Goal: Transaction & Acquisition: Book appointment/travel/reservation

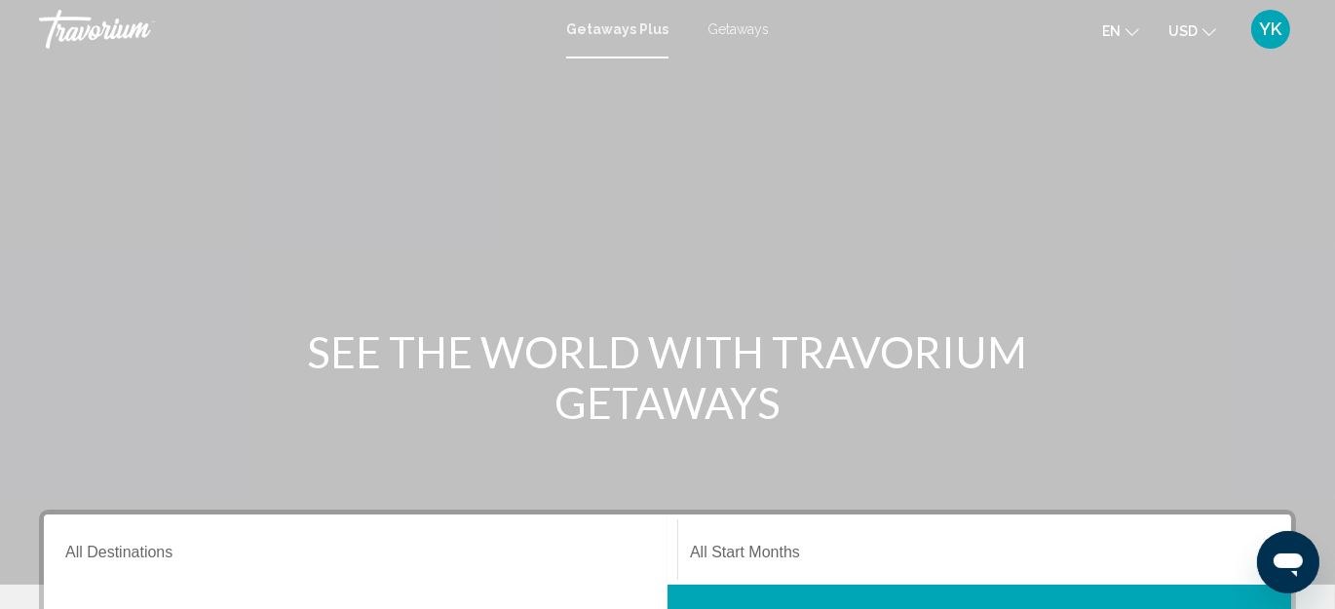
click at [1121, 27] on span "en" at bounding box center [1111, 31] width 19 height 16
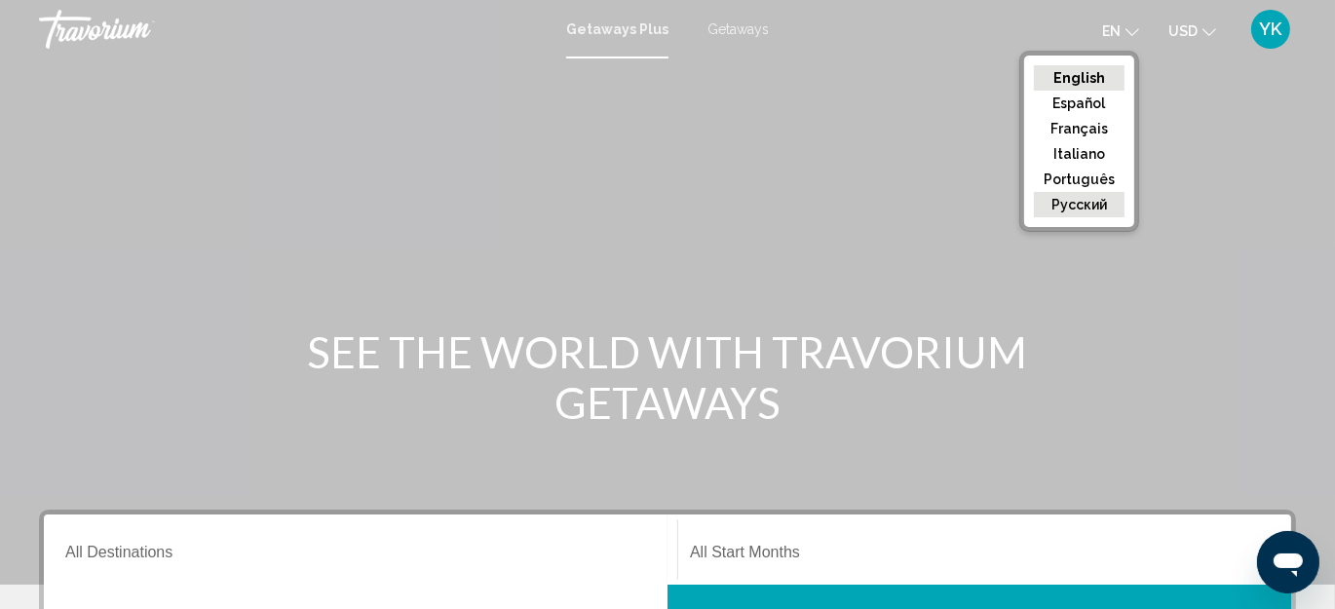
click at [1087, 207] on button "русский" at bounding box center [1079, 204] width 91 height 25
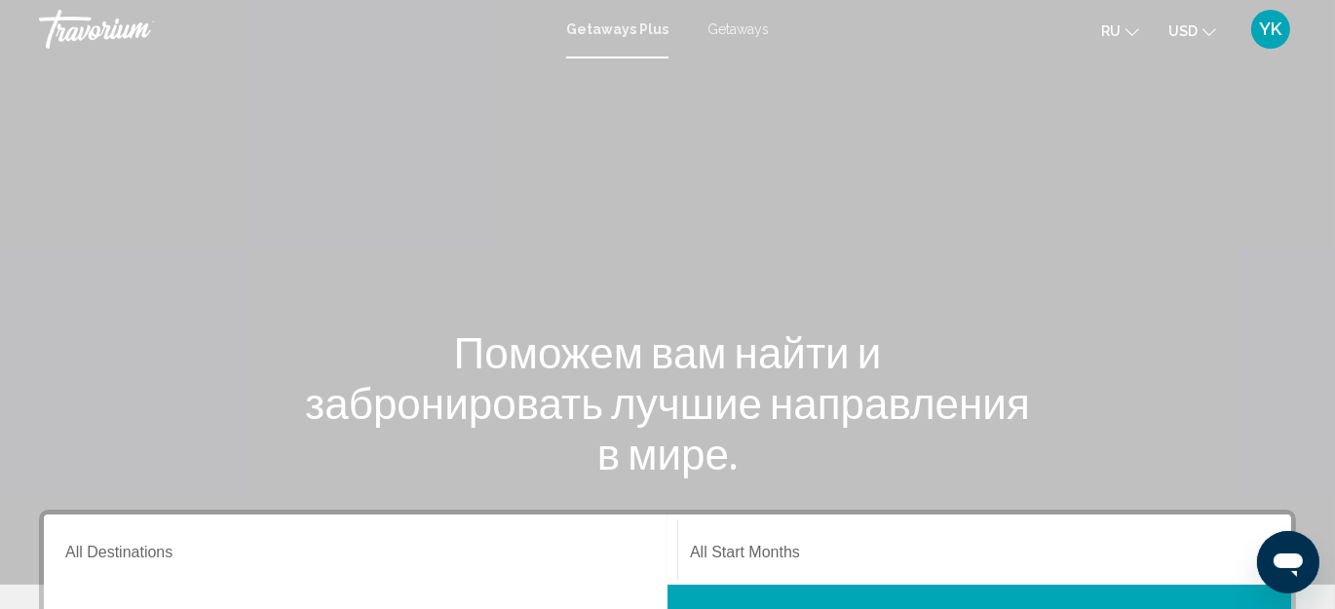
click at [729, 29] on span "Getaways" at bounding box center [738, 29] width 61 height 16
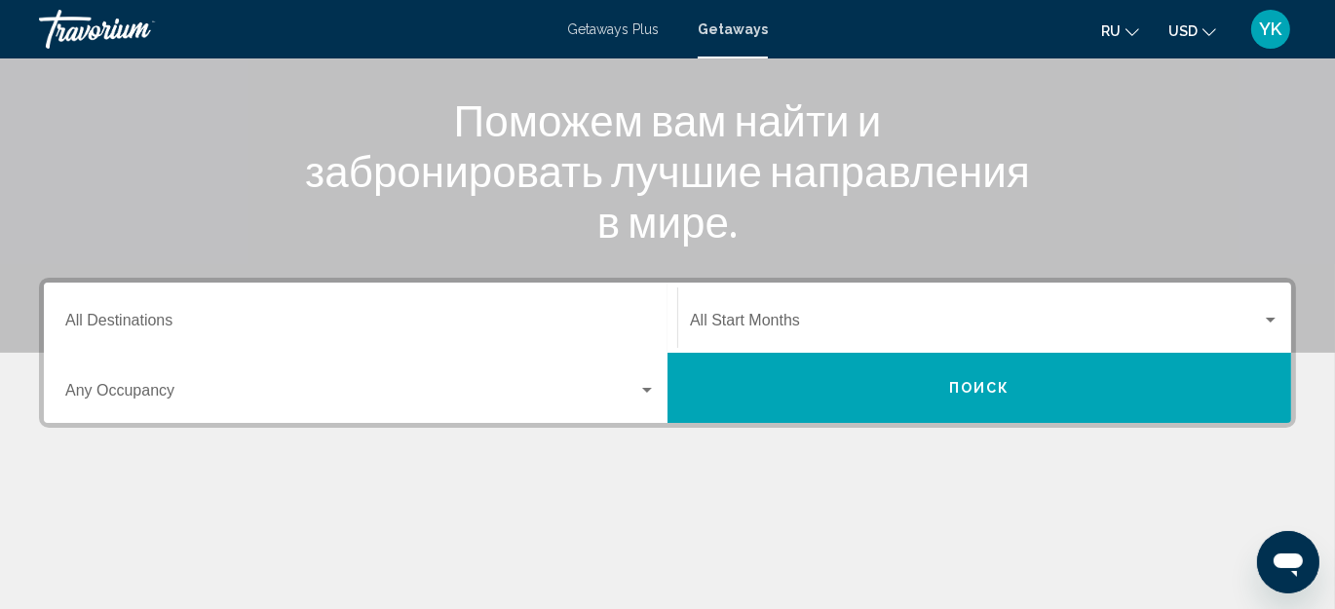
scroll to position [265, 0]
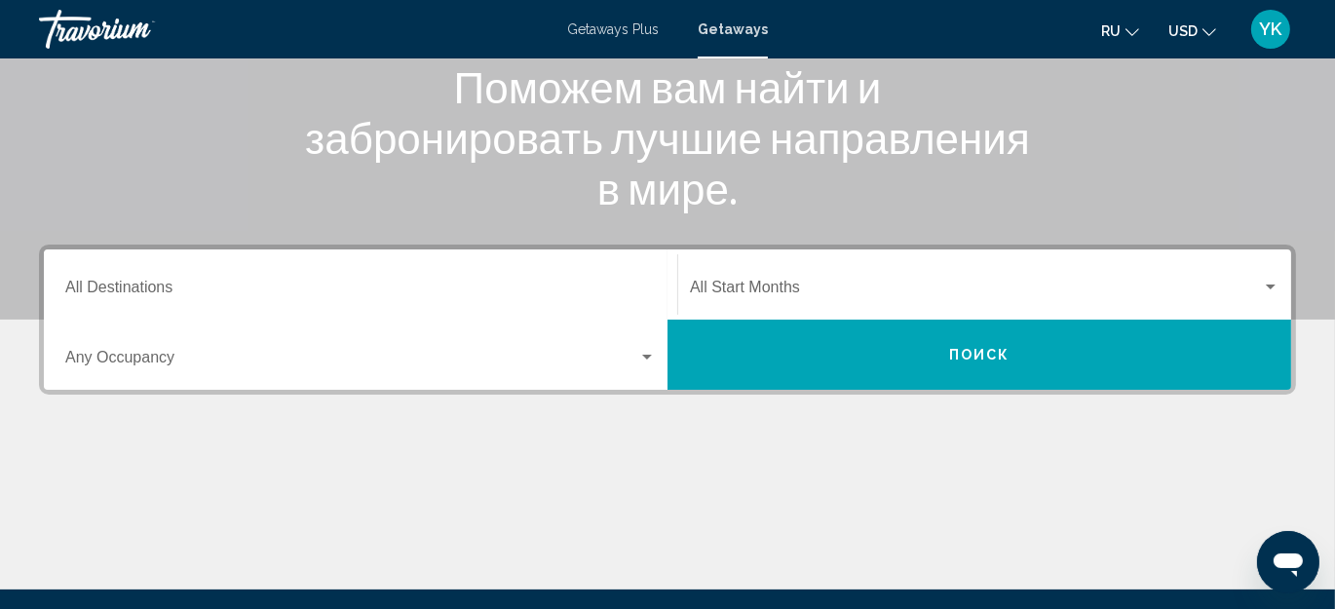
click at [783, 277] on div "Start Month All Start Months" at bounding box center [985, 284] width 590 height 61
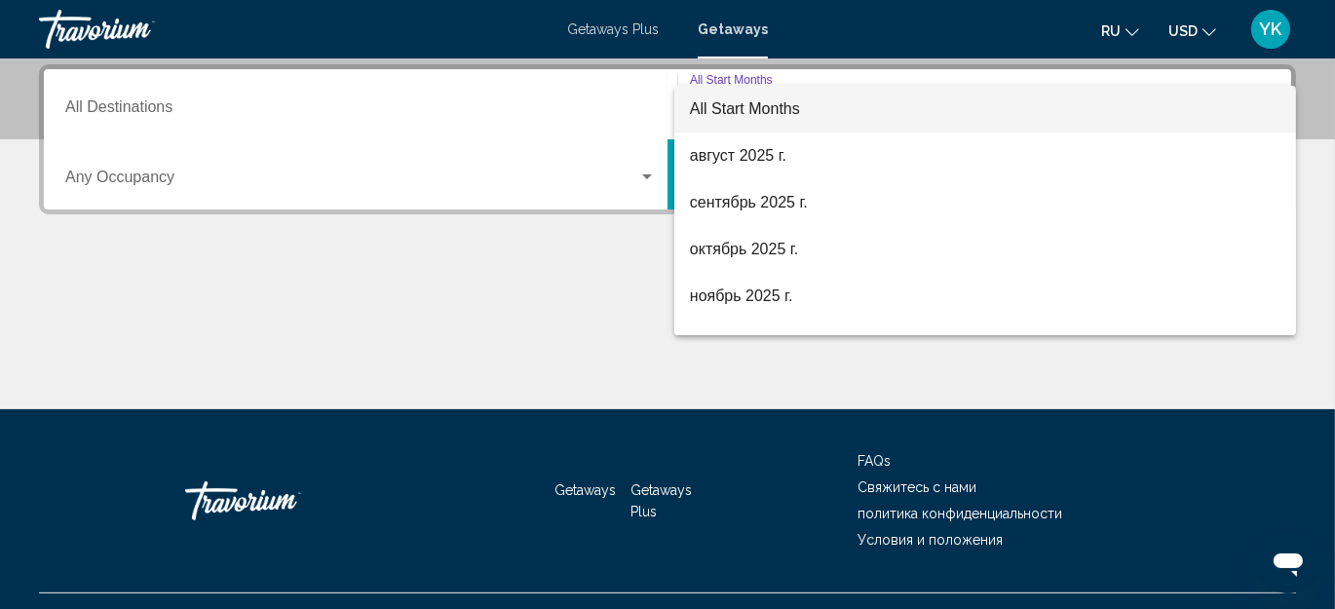
scroll to position [86, 0]
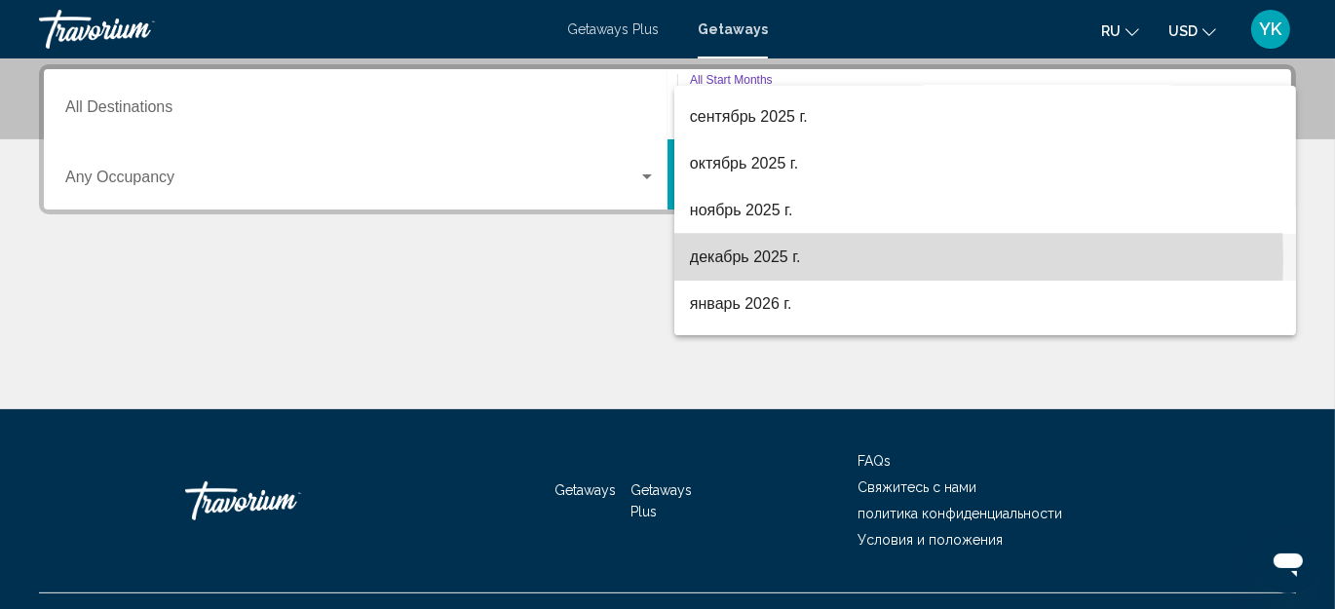
click at [711, 259] on span "декабрь 2025 г." at bounding box center [985, 257] width 591 height 47
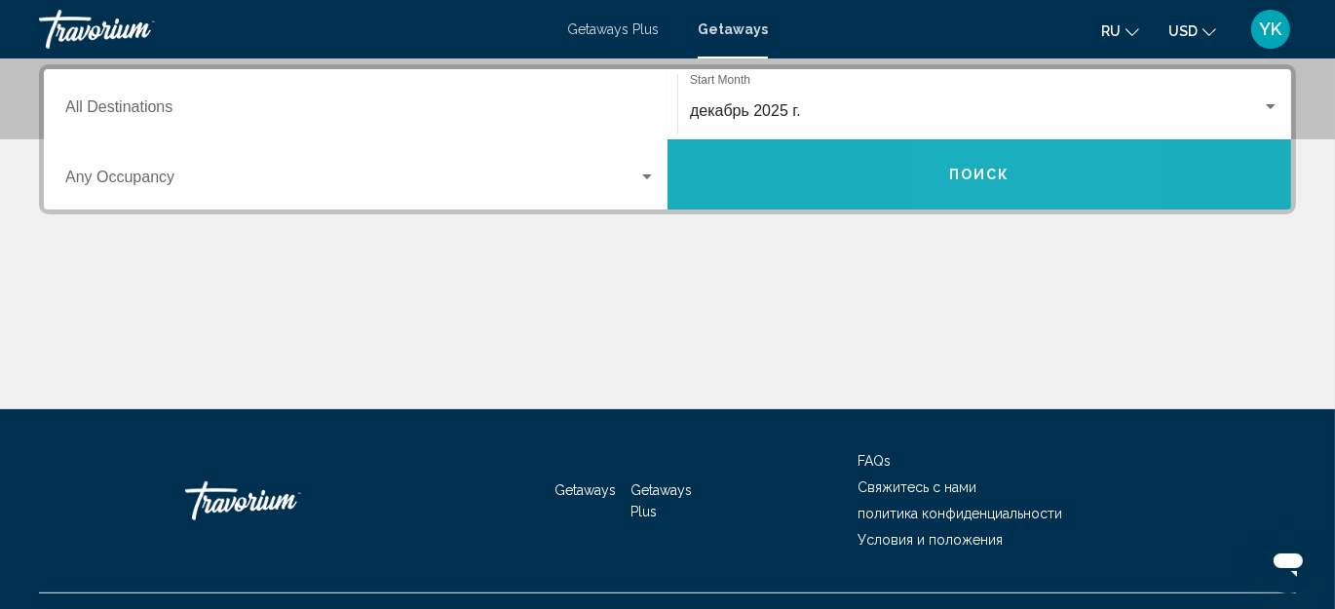
click at [1013, 186] on button "Поиск" at bounding box center [980, 174] width 624 height 70
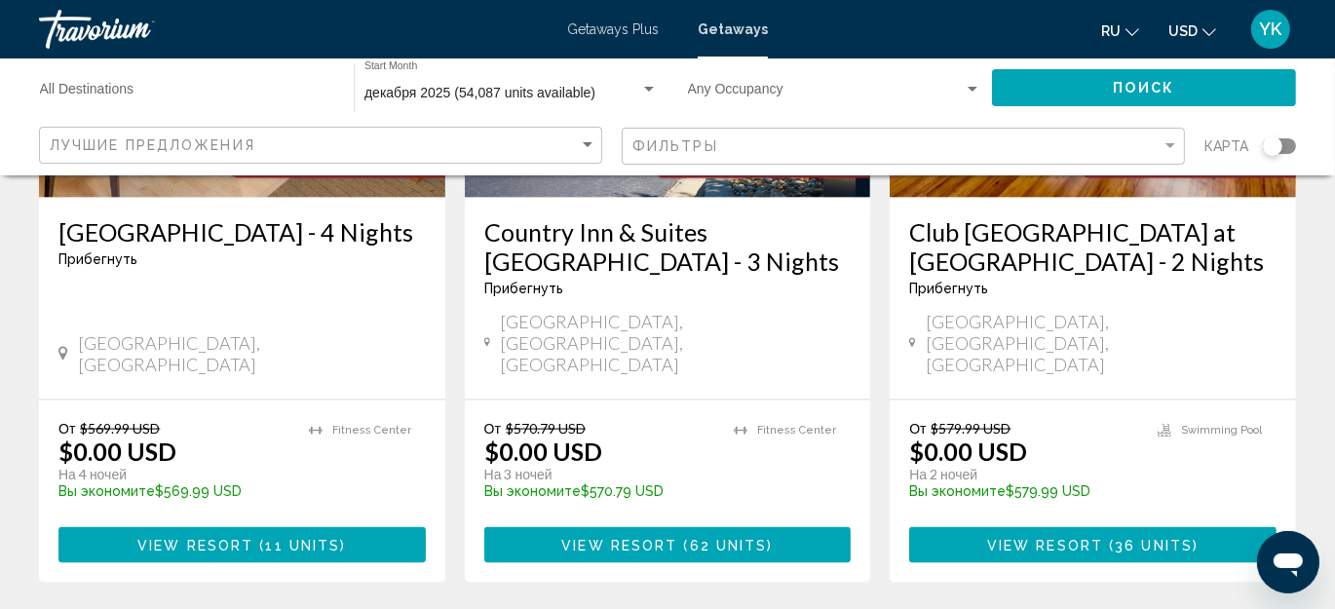
scroll to position [2740, 0]
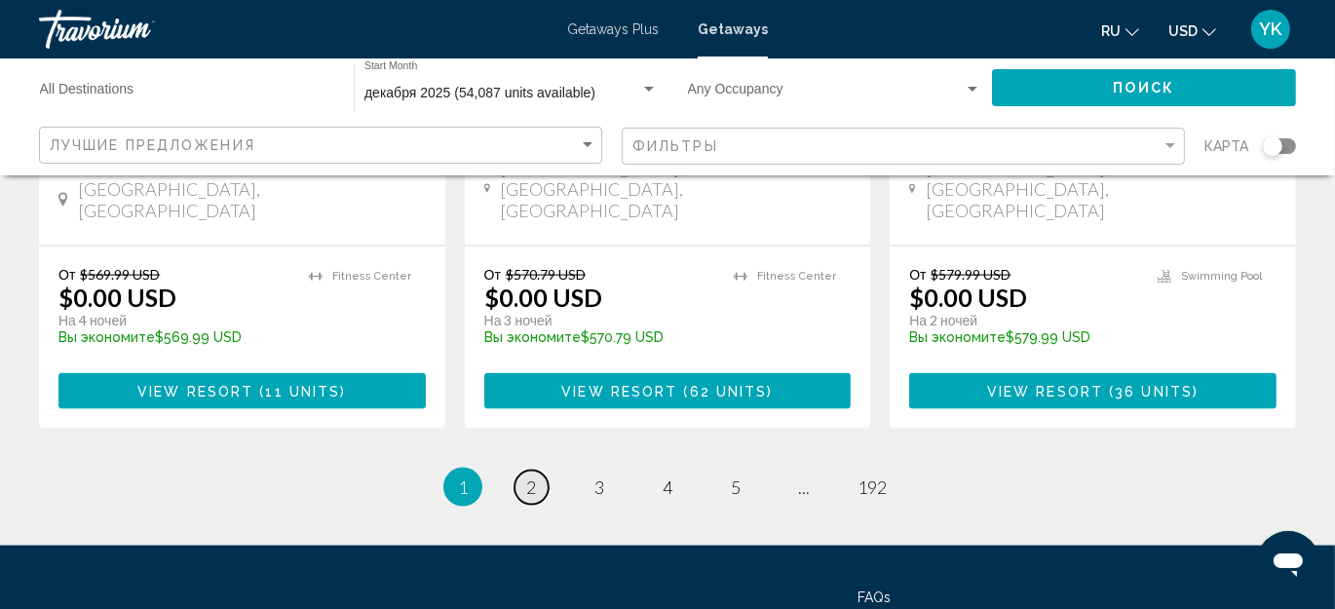
click at [540, 471] on link "page 2" at bounding box center [532, 488] width 34 height 34
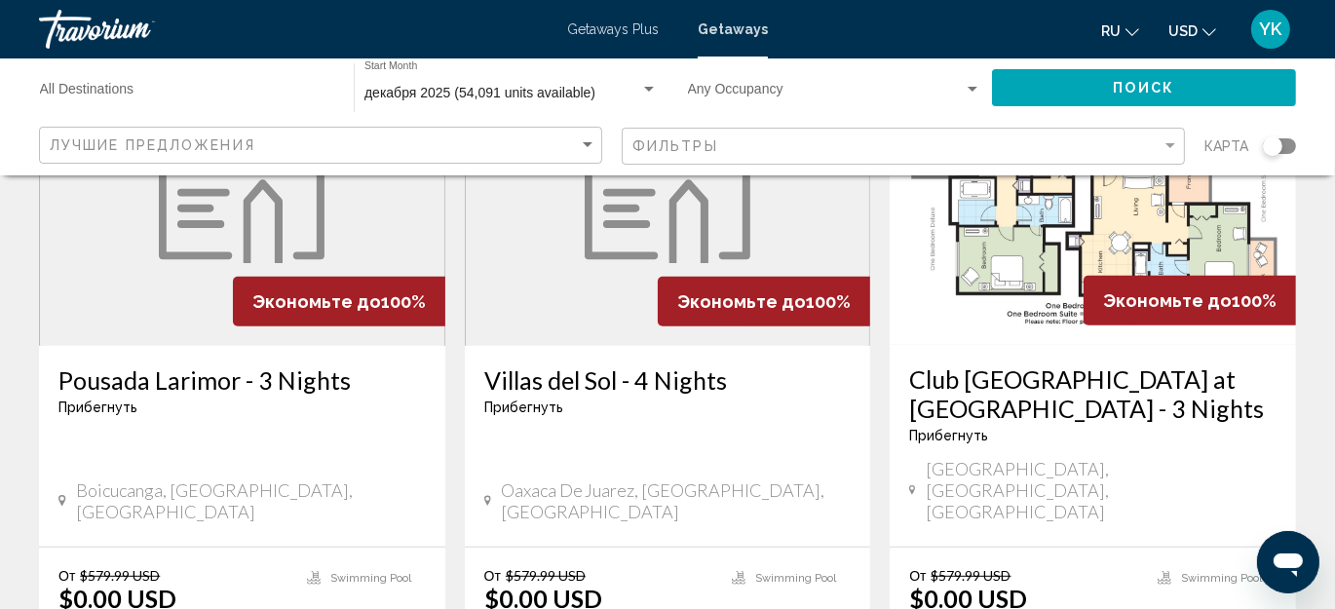
scroll to position [975, 0]
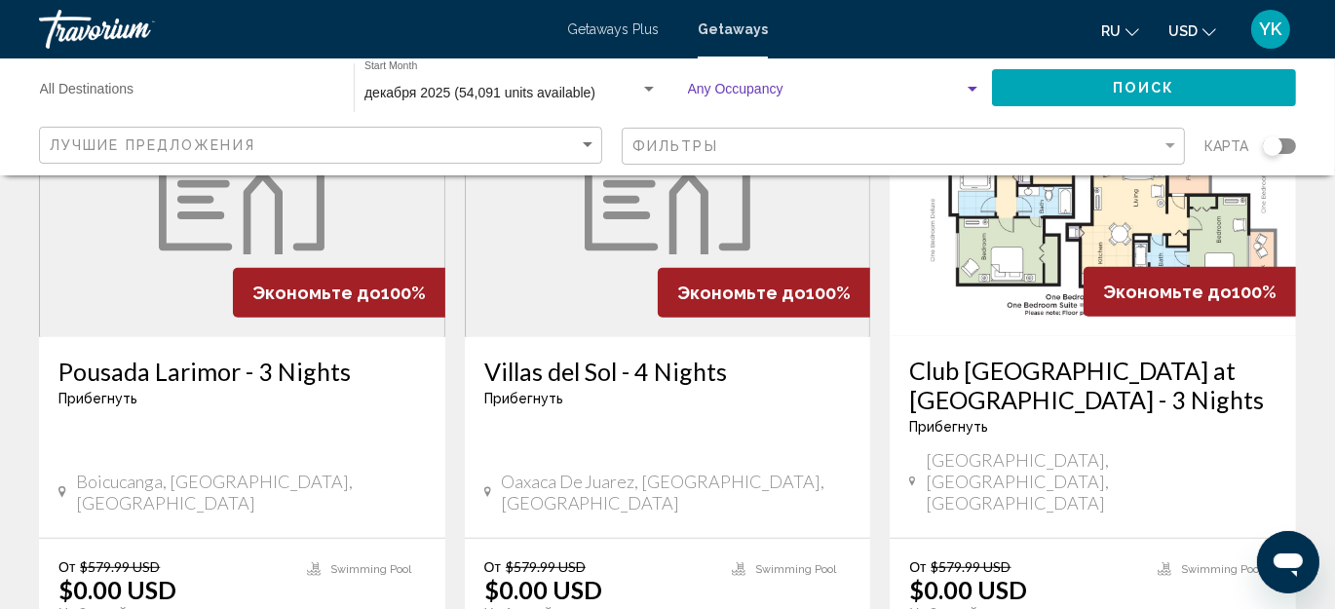
click at [766, 88] on span "Search widget" at bounding box center [826, 94] width 277 height 16
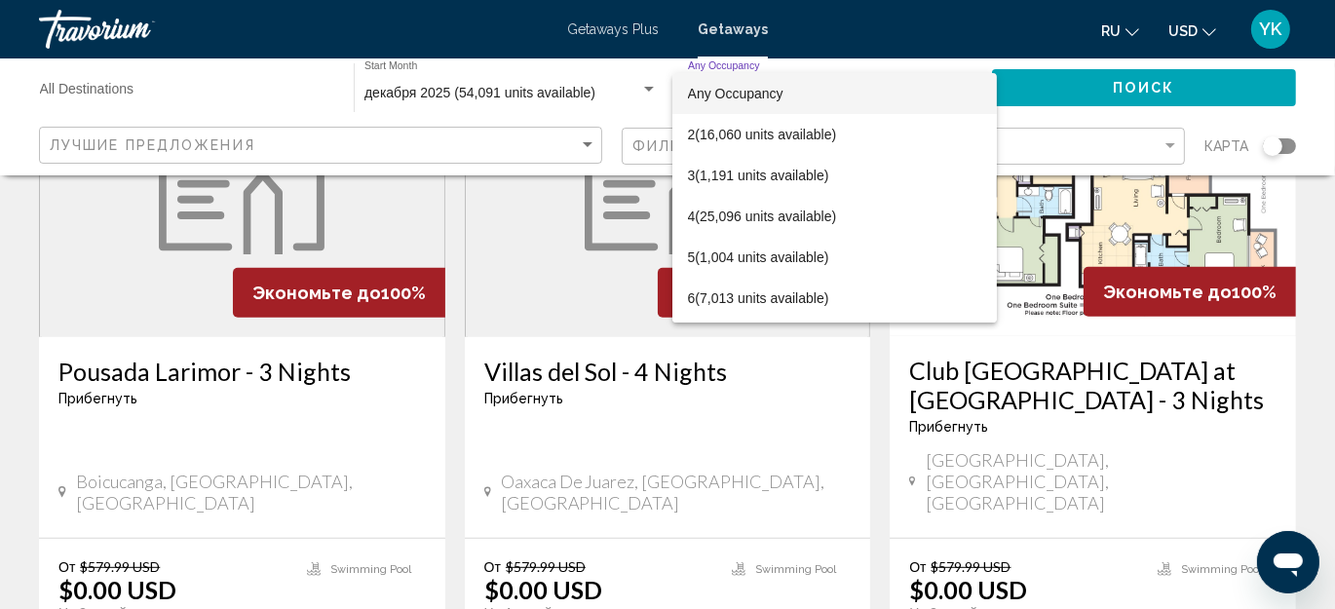
click at [510, 222] on div at bounding box center [667, 304] width 1335 height 609
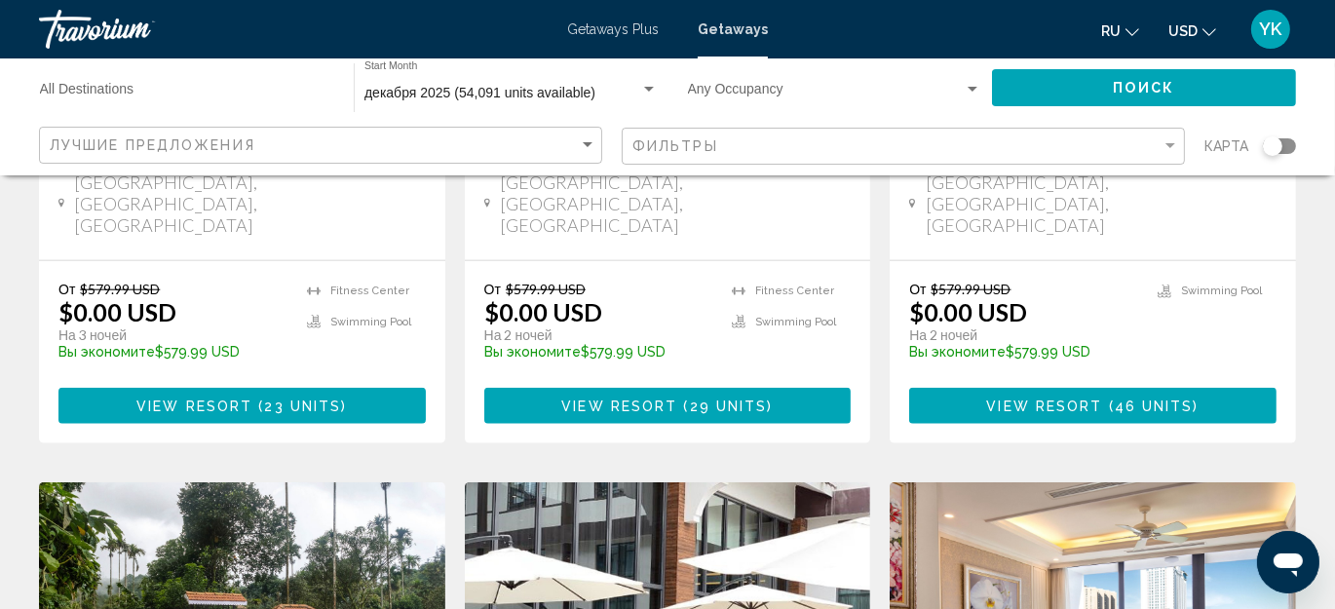
scroll to position [2037, 0]
